Goal: Book appointment/travel/reservation

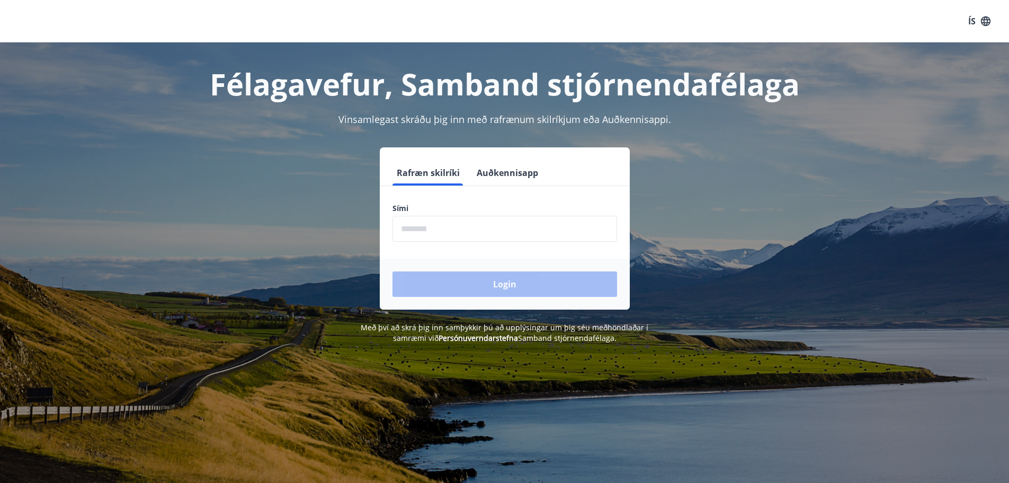
click at [403, 228] on input "phone" at bounding box center [504, 229] width 225 height 26
type input "********"
click at [508, 290] on button "Login" at bounding box center [504, 283] width 225 height 25
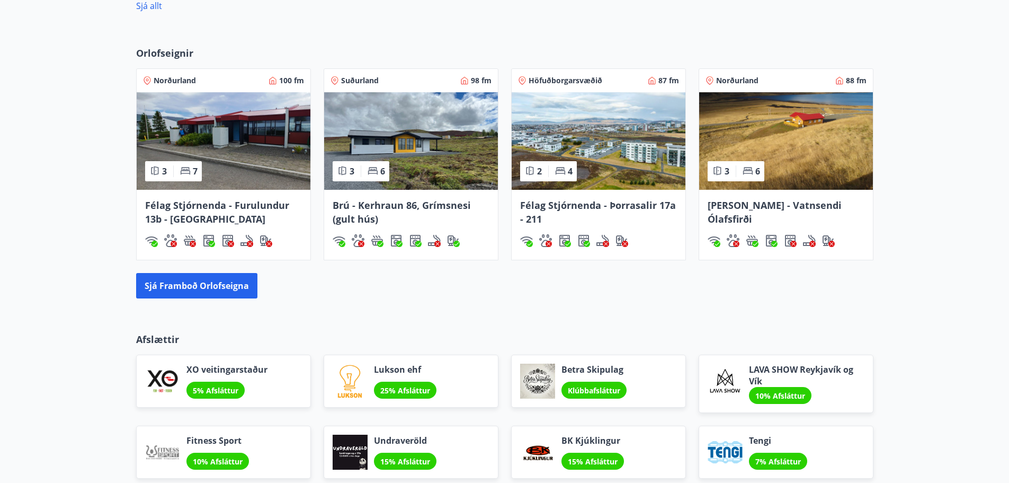
scroll to position [742, 0]
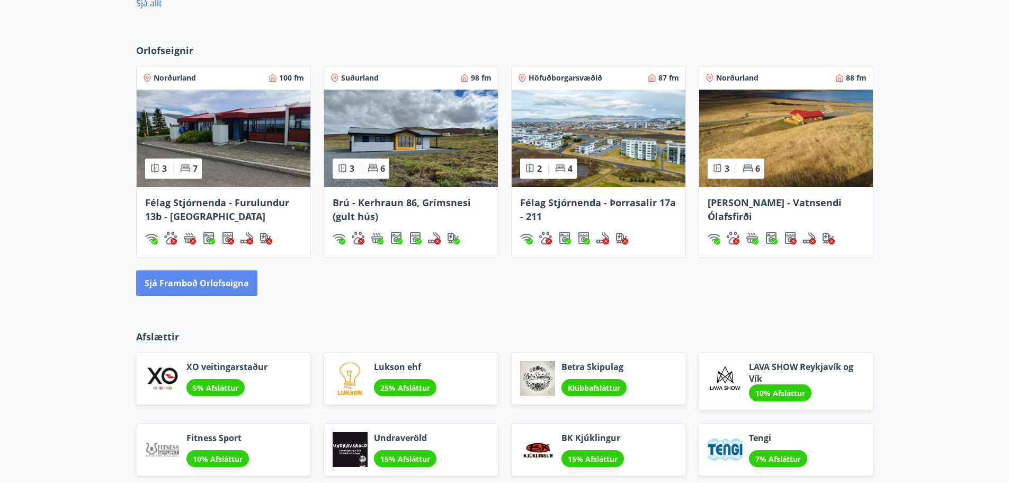
click at [199, 278] on button "Sjá framboð orlofseigna" at bounding box center [196, 282] width 121 height 25
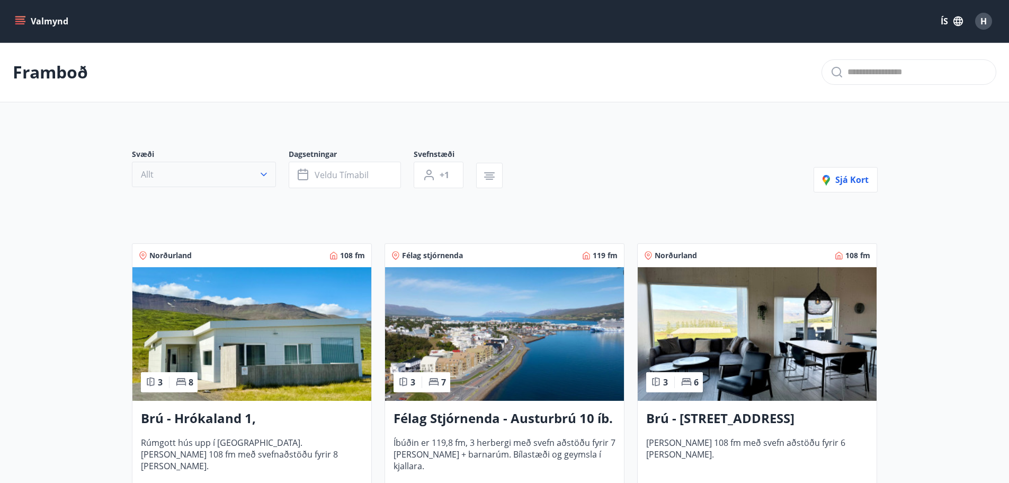
click at [265, 174] on icon "button" at bounding box center [264, 175] width 6 height 4
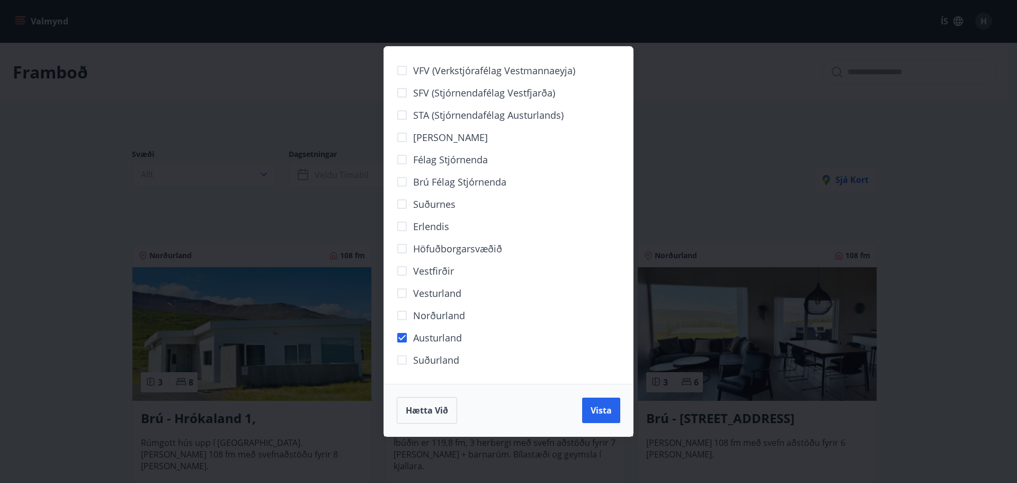
click at [621, 402] on div "Hætta við Vista" at bounding box center [508, 409] width 249 height 52
click at [610, 407] on span "Vista" at bounding box center [601, 410] width 21 height 12
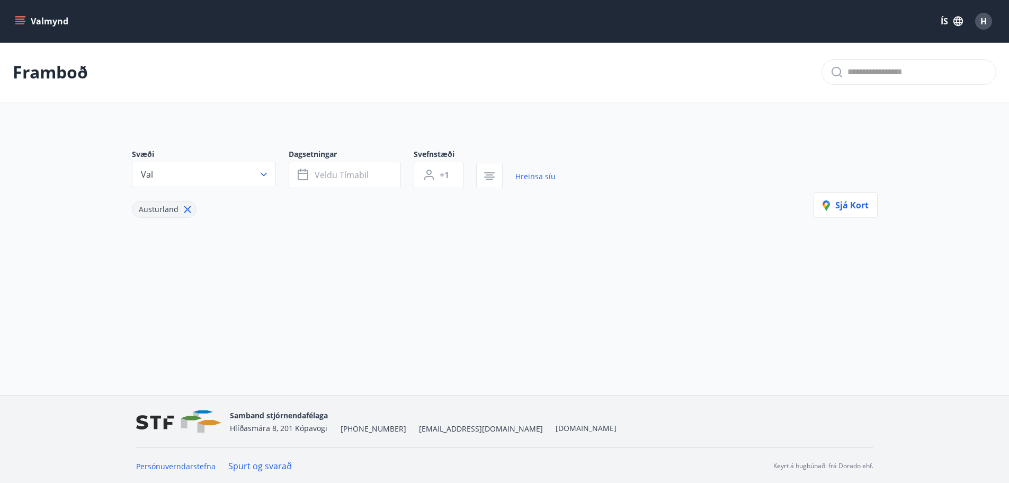
scroll to position [2, 0]
